Goal: Transaction & Acquisition: Purchase product/service

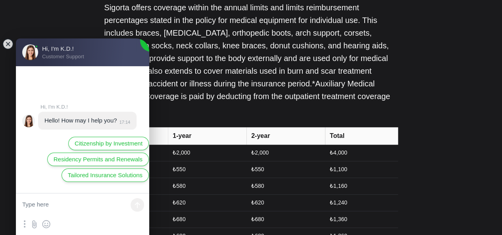
click at [6, 43] on jdiv at bounding box center [7, 44] width 11 height 11
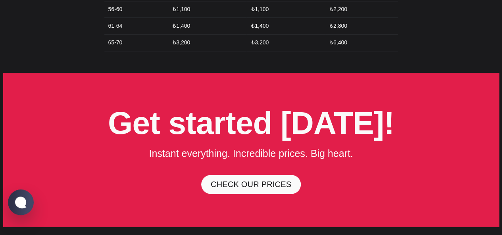
scroll to position [2065, 0]
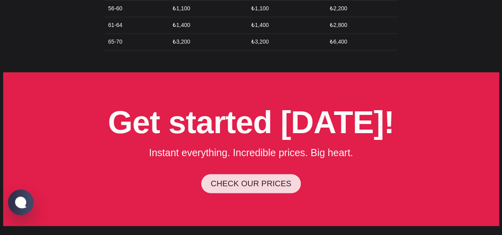
click at [237, 174] on link "CHECK OUR PRICES" at bounding box center [251, 183] width 100 height 19
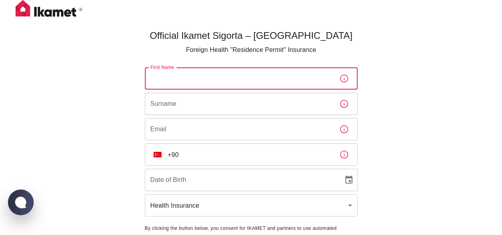
click at [226, 75] on input "First Name" at bounding box center [239, 79] width 188 height 22
type input "Rahma"
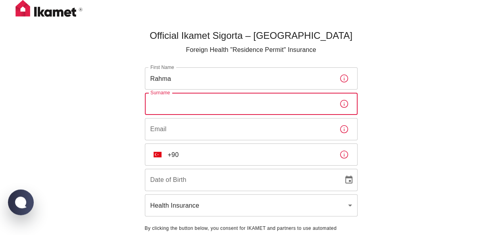
click at [216, 106] on input "Surname" at bounding box center [239, 104] width 188 height 22
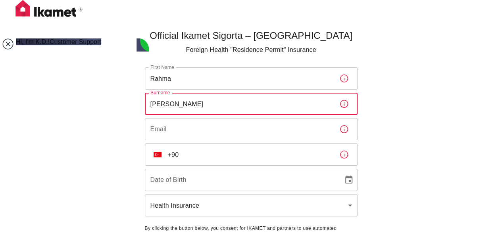
type input "Tanko Ibrahim"
click at [9, 43] on jdiv at bounding box center [7, 44] width 11 height 11
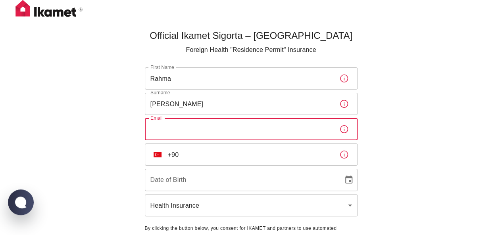
click at [204, 131] on input "Email" at bounding box center [239, 129] width 188 height 22
type input "laminou@gmail.com"
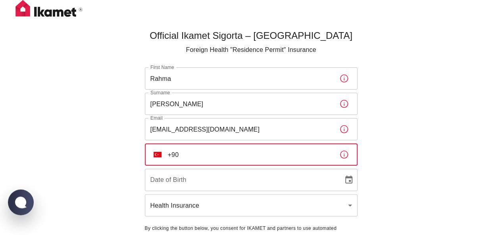
click at [206, 156] on input "+90" at bounding box center [250, 155] width 165 height 22
type input "+90 545 238 01 89"
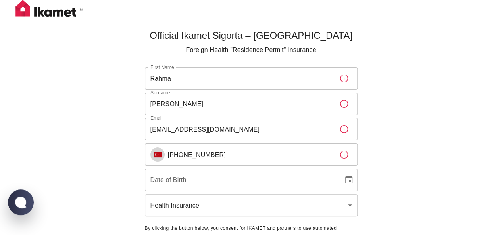
click at [158, 155] on img "Select country" at bounding box center [158, 155] width 8 height 6
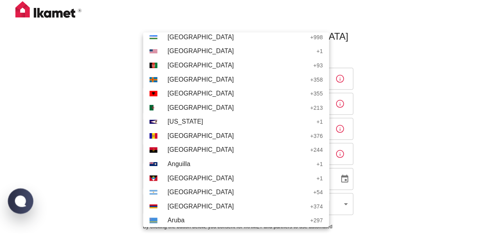
scroll to position [40, 0]
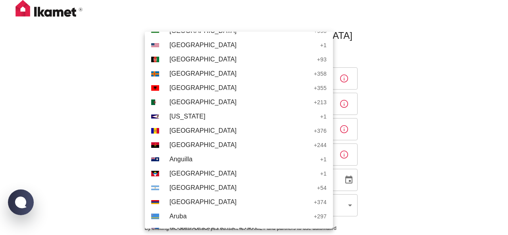
click at [436, 144] on div at bounding box center [254, 117] width 508 height 235
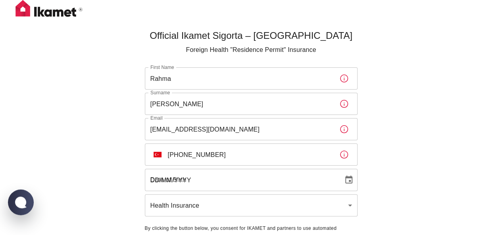
click at [218, 182] on input "DD/MM/YYYY" at bounding box center [241, 180] width 193 height 22
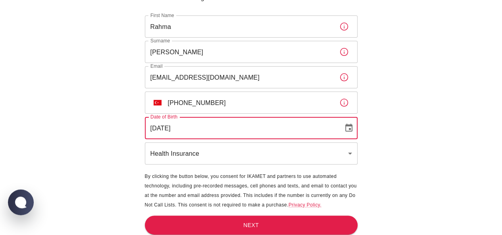
scroll to position [55, 0]
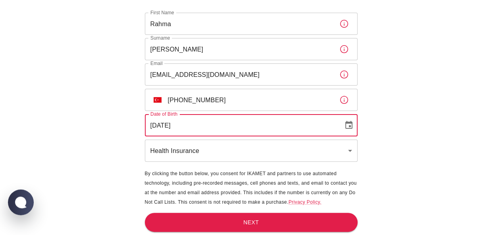
type input "22/09/2003"
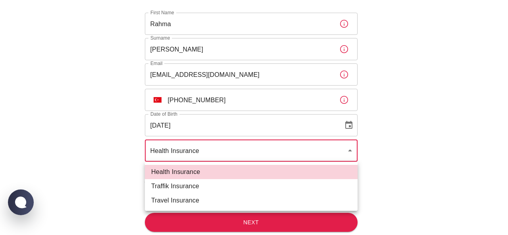
click at [351, 150] on body "Official Ikamet Sigorta – Turkey Foreign Health "Residence Permit" Insurance Fi…" at bounding box center [254, 90] width 508 height 290
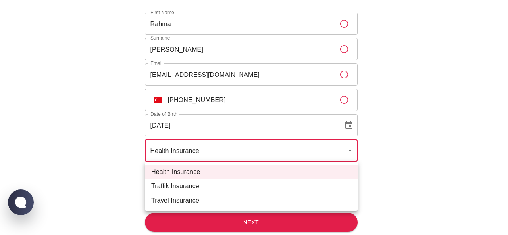
click at [351, 150] on div at bounding box center [254, 117] width 508 height 235
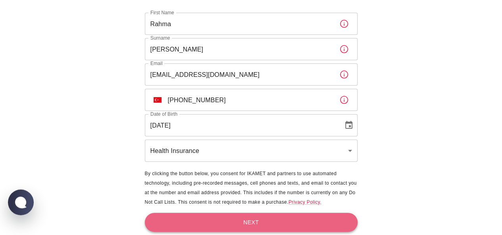
click at [278, 217] on button "Next" at bounding box center [251, 222] width 213 height 19
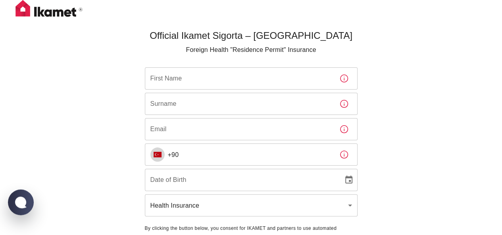
click at [157, 155] on img "Select country" at bounding box center [158, 155] width 8 height 6
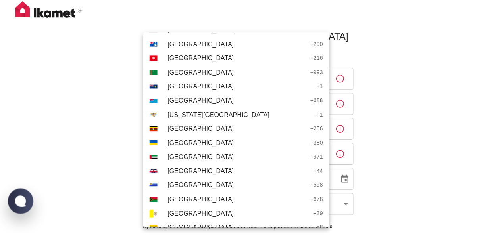
scroll to position [3216, 0]
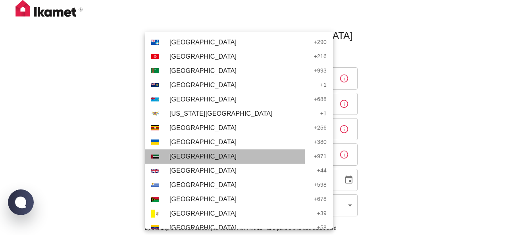
click at [225, 156] on span "United Arab Emirates" at bounding box center [240, 157] width 141 height 10
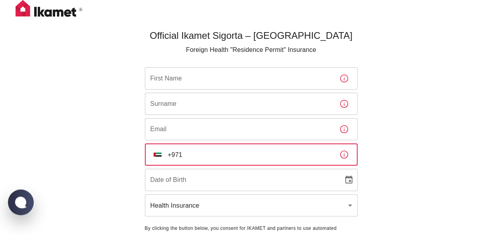
click at [221, 154] on input "+971" at bounding box center [250, 155] width 165 height 22
type input "+971 50 692 2170"
click at [403, 139] on div "Official Ikamet Sigorta – Turkey Foreign Health "Residence Permit" Insurance Fi…" at bounding box center [251, 145] width 502 height 290
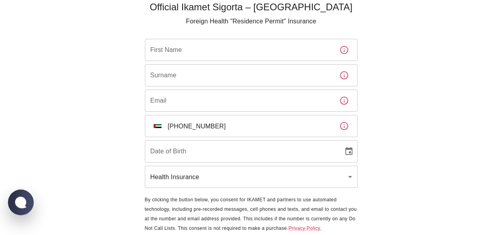
scroll to position [55, 0]
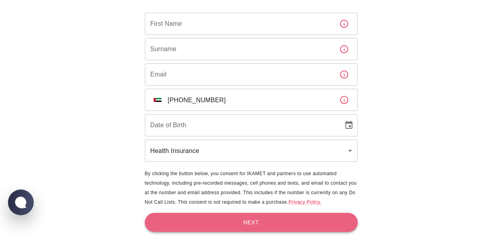
click at [239, 224] on button "Next" at bounding box center [251, 222] width 213 height 19
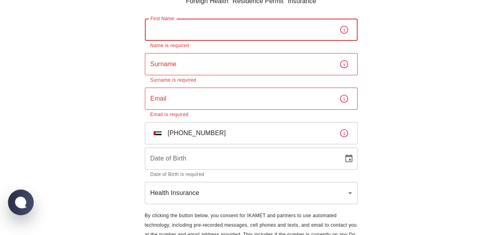
scroll to position [0, 0]
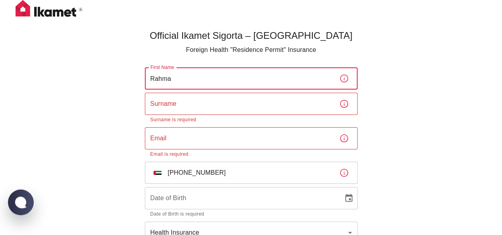
type input "Rahma"
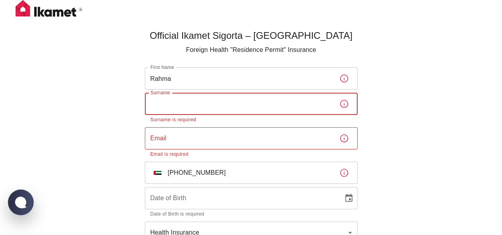
click at [226, 104] on input "Surname" at bounding box center [239, 104] width 188 height 22
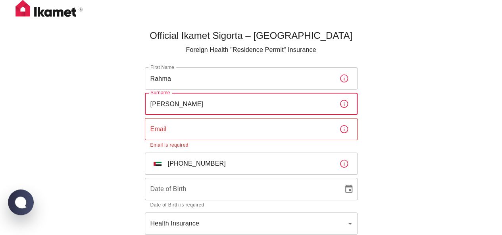
type input "Tanko Ibrahim"
click at [181, 127] on input "Email" at bounding box center [239, 129] width 188 height 22
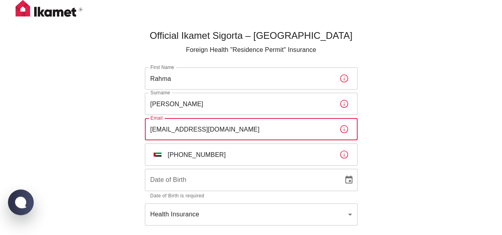
type input "laminou@gmail.com"
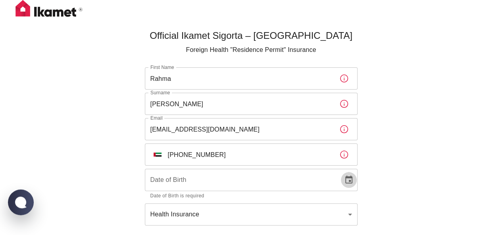
click at [349, 178] on icon "Choose date" at bounding box center [348, 180] width 7 height 8
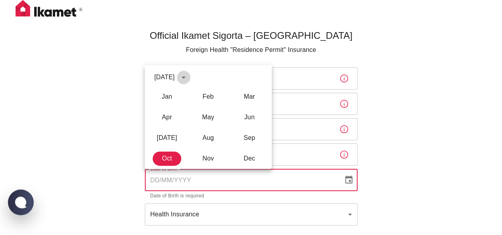
click at [189, 75] on icon "calendar view is open, switch to year view" at bounding box center [184, 78] width 10 height 10
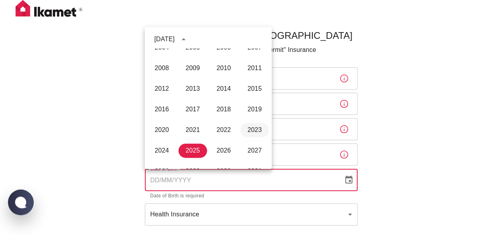
scroll to position [511, 0]
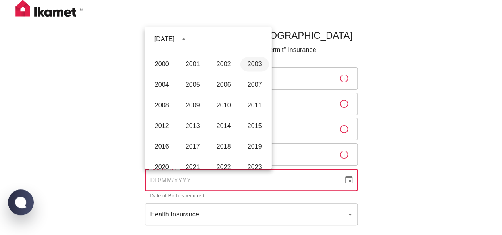
click at [247, 62] on button "2003" at bounding box center [255, 64] width 29 height 14
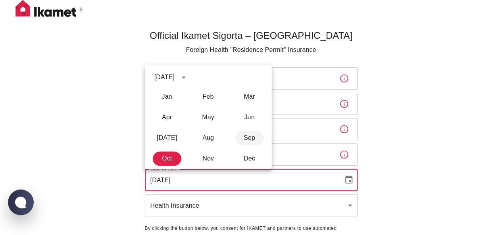
click at [261, 140] on button "Sep" at bounding box center [249, 138] width 29 height 14
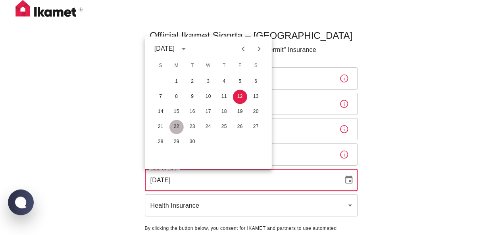
click at [178, 126] on button "22" at bounding box center [177, 127] width 14 height 14
type input "22/09/2003"
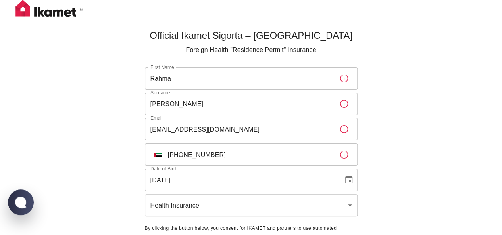
scroll to position [55, 0]
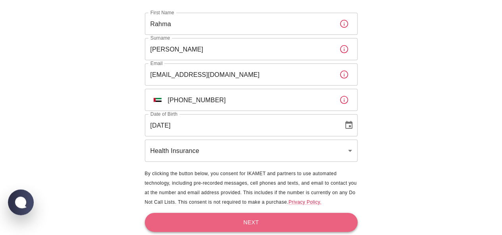
click at [239, 219] on button "Next" at bounding box center [251, 222] width 213 height 19
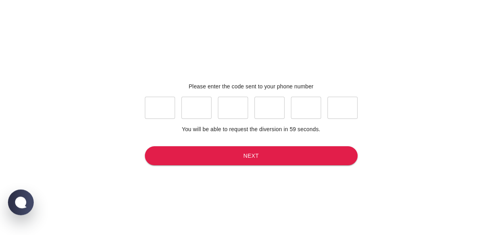
click at [159, 114] on input "text" at bounding box center [160, 108] width 30 height 22
type input "7"
type input "5"
type input "2"
type input "4"
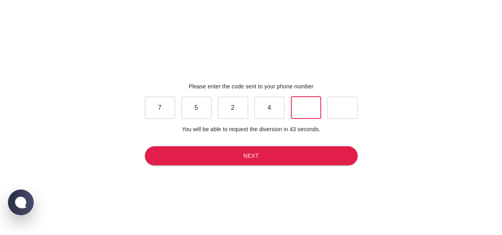
type input "6"
type input "2"
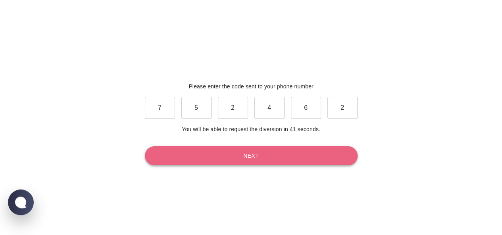
click at [284, 149] on button "Next" at bounding box center [251, 156] width 213 height 19
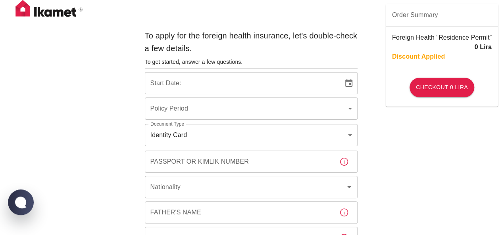
type input "b7343ef8-d55e-4554-96a8-76e30347e985"
type input "12/10/2025"
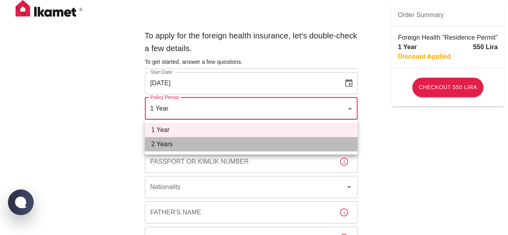
click at [200, 143] on li "2 Years" at bounding box center [251, 144] width 213 height 14
type input "572c7356-bd2e-44a0-a5fb-f98fe7448427"
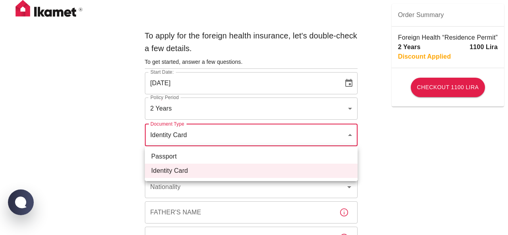
click at [351, 135] on div at bounding box center [254, 117] width 508 height 235
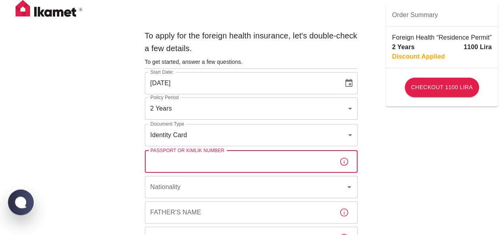
click at [308, 163] on input "Passport or Kimlik Number" at bounding box center [239, 162] width 188 height 22
type input "98245035512"
click at [322, 186] on input "Nationality" at bounding box center [240, 187] width 183 height 15
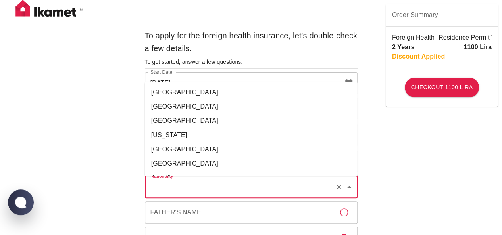
click at [200, 116] on li "Algeria" at bounding box center [251, 121] width 213 height 14
type input "Algeria"
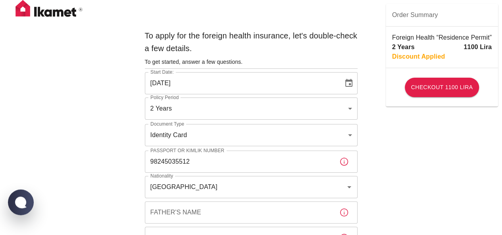
scroll to position [40, 0]
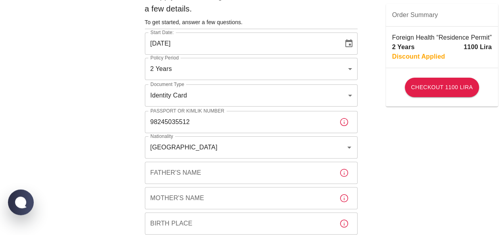
click at [222, 178] on input "Father's Name" at bounding box center [239, 173] width 188 height 22
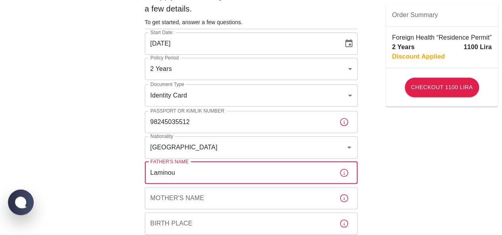
type input "Laminou"
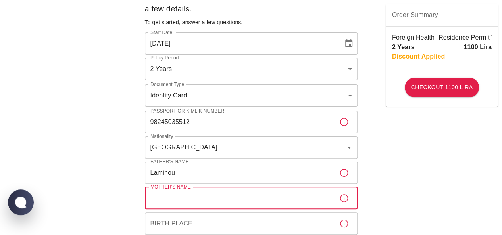
click at [196, 197] on input "Mother's Name" at bounding box center [239, 198] width 188 height 22
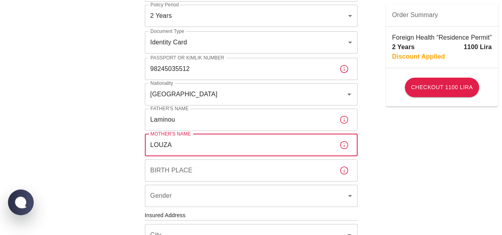
scroll to position [159, 0]
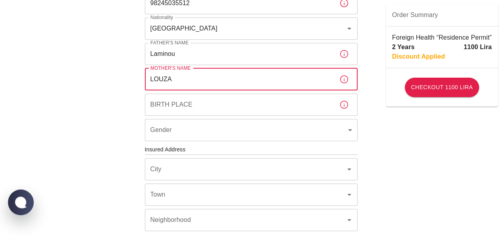
type input "LOUZA"
click at [345, 102] on icon "button" at bounding box center [345, 105] width 10 height 10
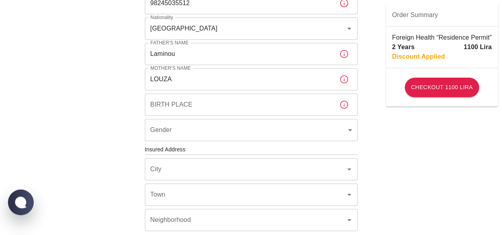
click at [287, 104] on input "Birth Place" at bounding box center [239, 105] width 188 height 22
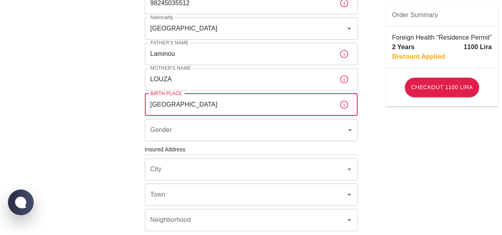
type input "DUBAI"
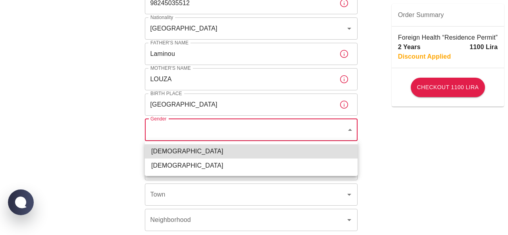
click at [347, 127] on body "To apply for the foreign health insurance, let's double-check a few details. To…" at bounding box center [254, 148] width 508 height 615
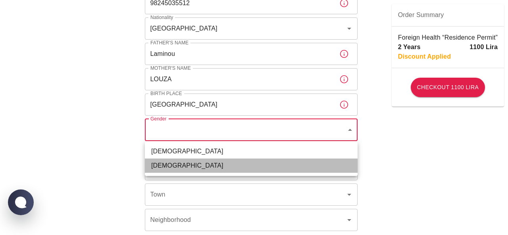
click at [175, 165] on li "Female" at bounding box center [251, 166] width 213 height 14
type input "female"
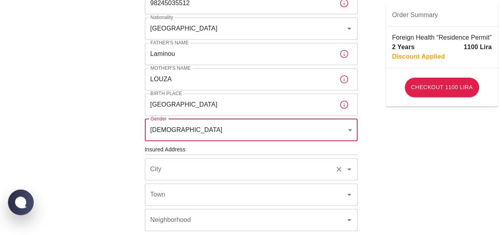
click at [347, 168] on icon "Open" at bounding box center [350, 170] width 10 height 10
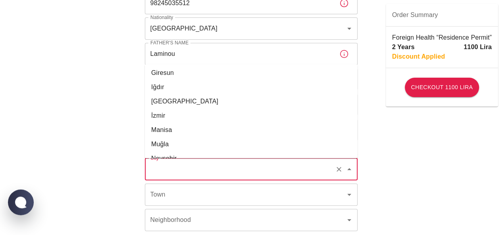
click at [160, 96] on li "İstanbul" at bounding box center [251, 102] width 213 height 14
type input "İstanbul"
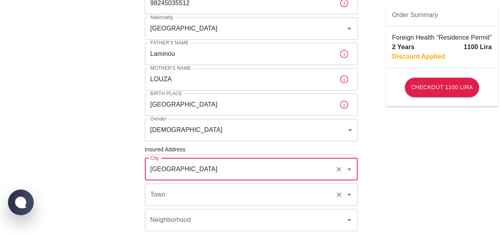
click at [351, 194] on icon "Open" at bounding box center [350, 195] width 10 height 10
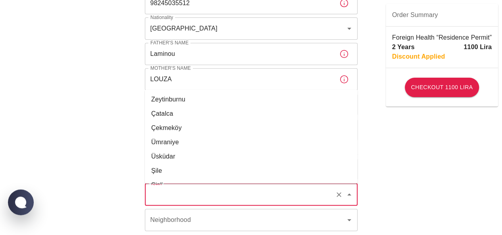
scroll to position [469, 0]
click at [175, 174] on li "Şişli" at bounding box center [251, 174] width 213 height 14
type input "Şişli"
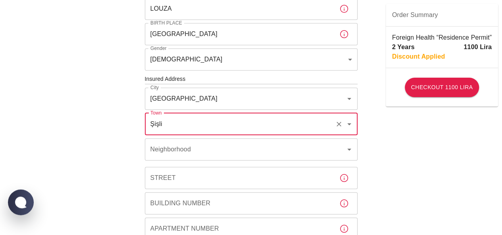
scroll to position [238, 0]
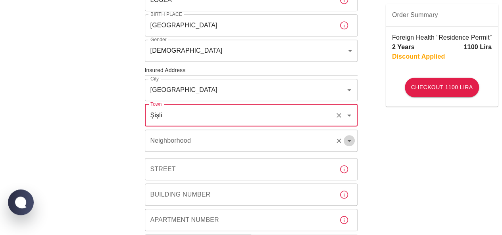
click at [347, 140] on icon "Open" at bounding box center [350, 141] width 10 height 10
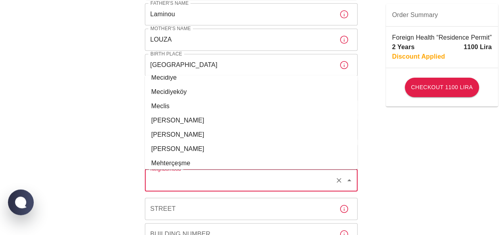
scroll to position [6234, 0]
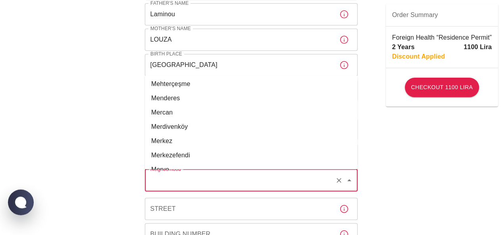
click at [198, 141] on li "Merkez" at bounding box center [251, 141] width 213 height 14
type input "Merkez"
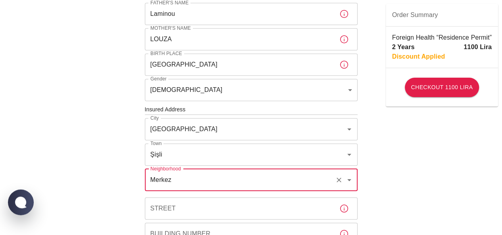
scroll to position [238, 0]
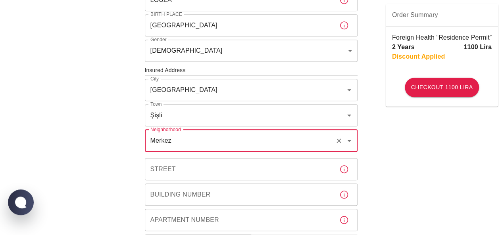
click at [340, 170] on icon "button" at bounding box center [345, 170] width 10 height 10
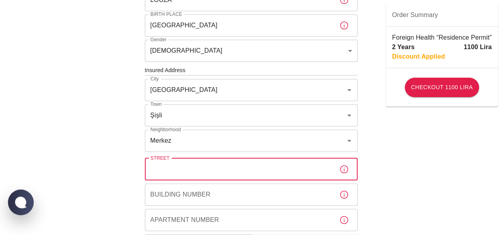
click at [330, 169] on input "Street" at bounding box center [239, 169] width 188 height 22
click at [253, 168] on input "Street" at bounding box center [239, 169] width 188 height 22
type input "Perihan"
click at [344, 196] on icon "button" at bounding box center [344, 195] width 8 height 8
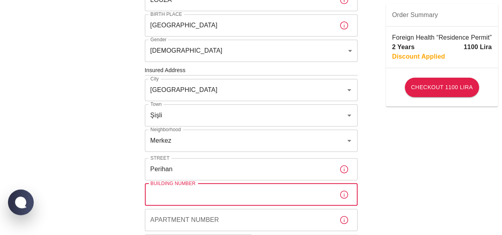
click at [172, 193] on input "Building Number" at bounding box center [239, 195] width 188 height 22
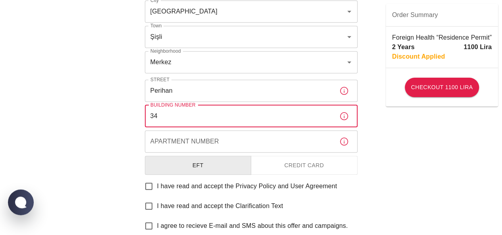
scroll to position [318, 0]
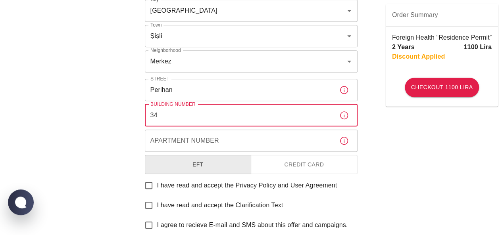
type input "34"
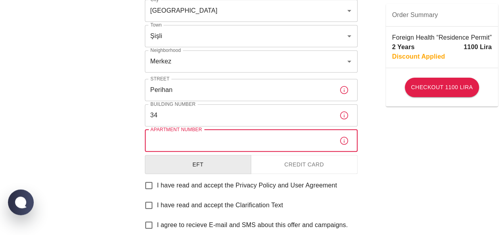
click at [273, 141] on input "Apartment Number" at bounding box center [239, 141] width 188 height 22
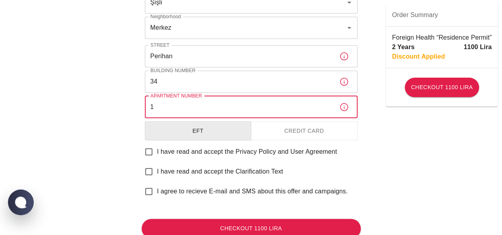
scroll to position [380, 0]
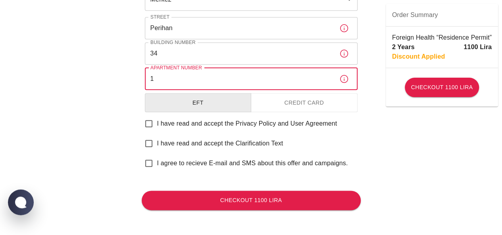
type input "1"
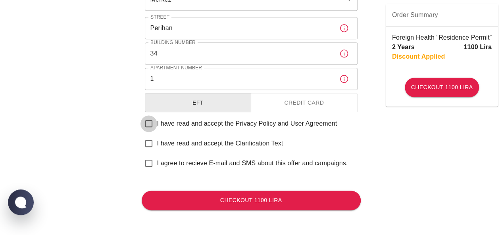
click at [145, 121] on input "I have read and accept the Privacy Policy and User Agreement" at bounding box center [149, 124] width 17 height 17
checkbox input "true"
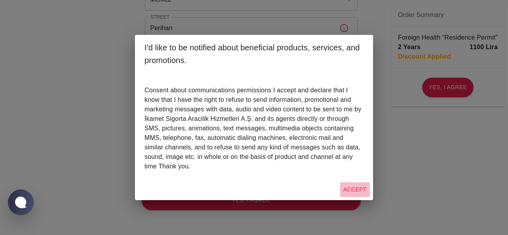
click at [349, 188] on button "Accept" at bounding box center [355, 190] width 30 height 15
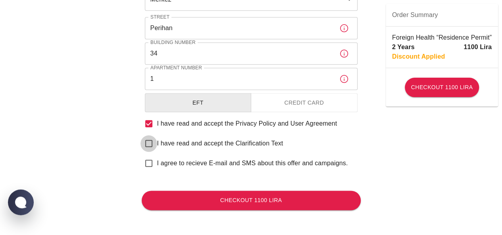
click at [147, 144] on input "I have read and accept the Clarification Text" at bounding box center [149, 143] width 17 height 17
checkbox input "true"
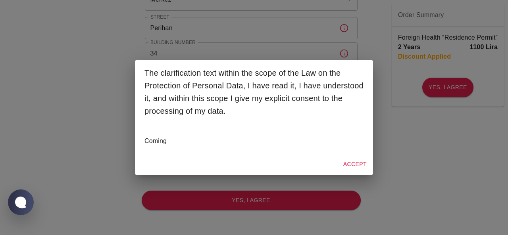
click at [359, 160] on button "Accept" at bounding box center [355, 164] width 30 height 15
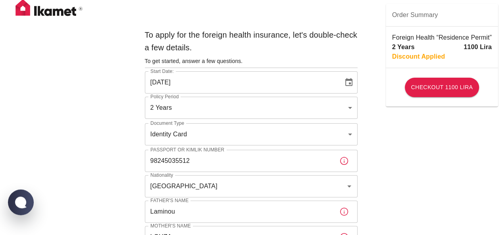
scroll to position [0, 0]
click at [181, 91] on input "12/10/2025" at bounding box center [241, 83] width 193 height 22
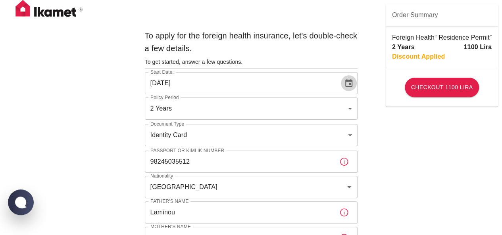
click at [351, 81] on icon "Choose date, selected date is Oct 12, 2025" at bounding box center [348, 83] width 7 height 8
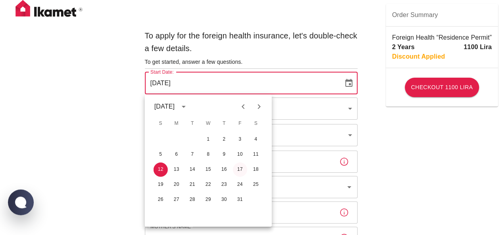
click at [241, 170] on button "17" at bounding box center [240, 170] width 14 height 14
type input "17/10/2025"
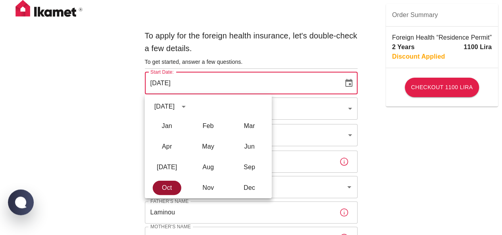
click at [170, 187] on button "Oct" at bounding box center [167, 188] width 29 height 14
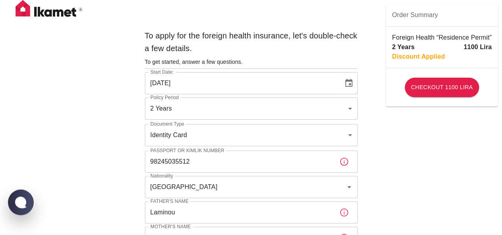
scroll to position [119, 0]
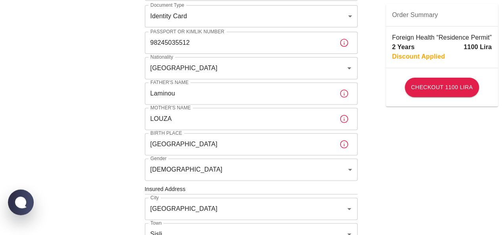
click at [201, 93] on input "Laminou" at bounding box center [239, 94] width 188 height 22
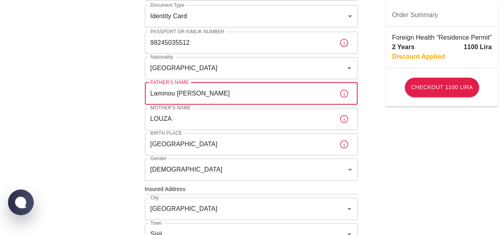
type input "Laminou Tanko"
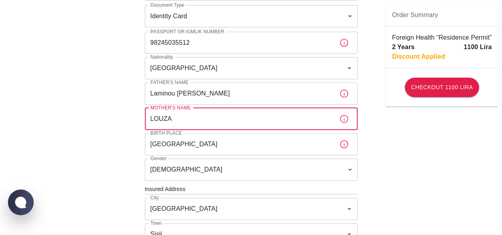
click at [193, 118] on input "LOUZA" at bounding box center [239, 119] width 188 height 22
type input "LOUZA Chetouane Tanko"
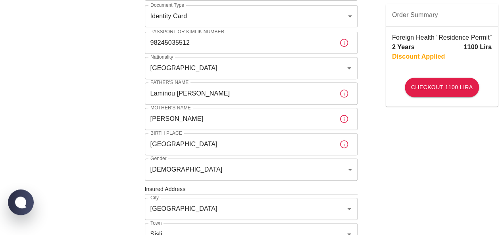
click at [423, 152] on div "To apply for the foreign health insurance, let's double-check a few details. To…" at bounding box center [251, 188] width 502 height 615
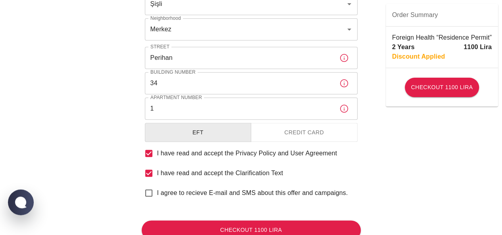
scroll to position [357, 0]
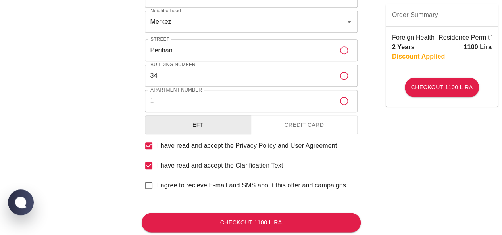
click at [322, 127] on button "Credit Card" at bounding box center [304, 125] width 107 height 19
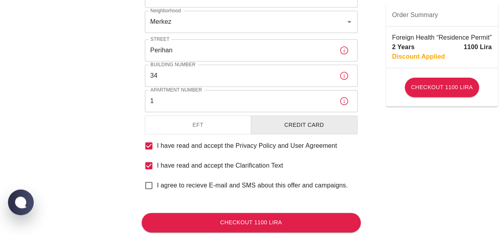
click at [149, 185] on input "I agree to recieve E-mail and SMS about this offer and campaigns." at bounding box center [149, 186] width 17 height 17
checkbox input "true"
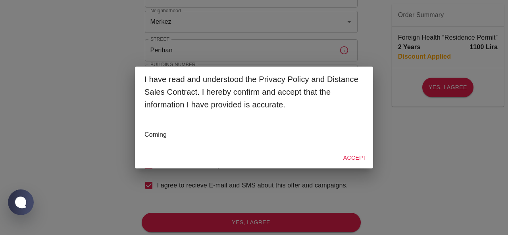
click at [364, 157] on button "Accept" at bounding box center [355, 158] width 30 height 15
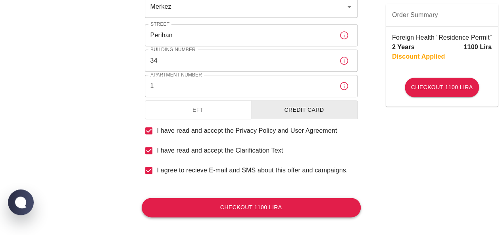
scroll to position [380, 0]
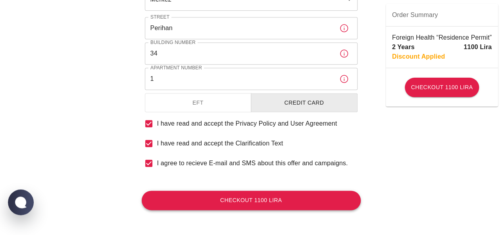
click at [264, 201] on button "Checkout 1100 Lira" at bounding box center [251, 200] width 219 height 19
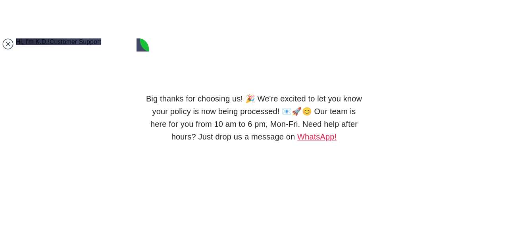
type textarea "I just applied for Ikamet insurance"
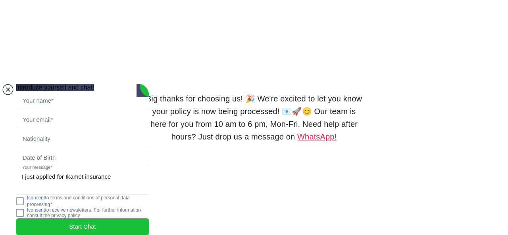
click at [6, 84] on jdiv at bounding box center [7, 89] width 11 height 11
